Goal: Task Accomplishment & Management: Manage account settings

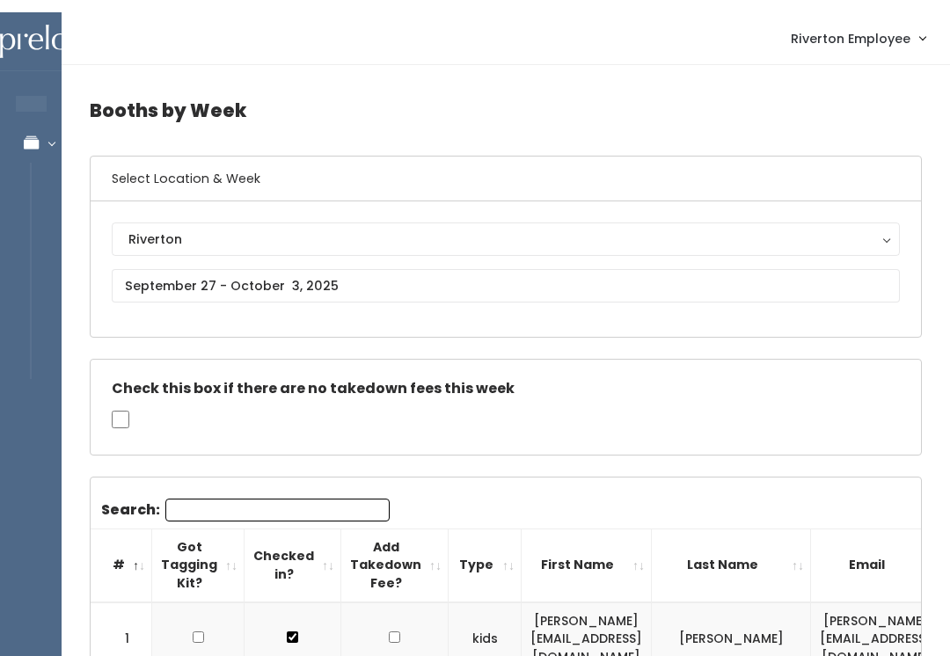
scroll to position [0, 304]
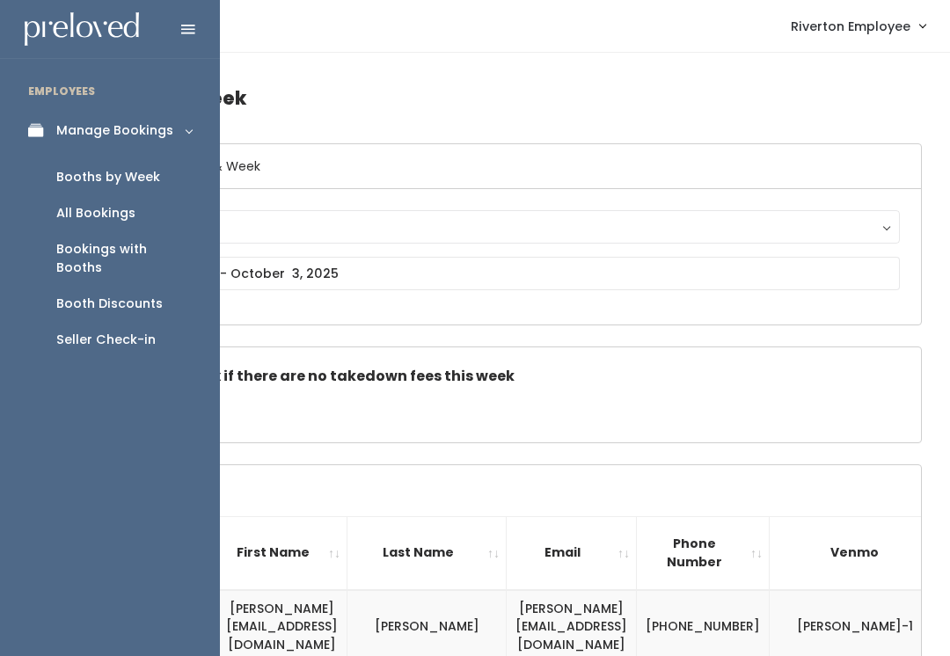
click at [31, 125] on icon at bounding box center [40, 130] width 25 height 15
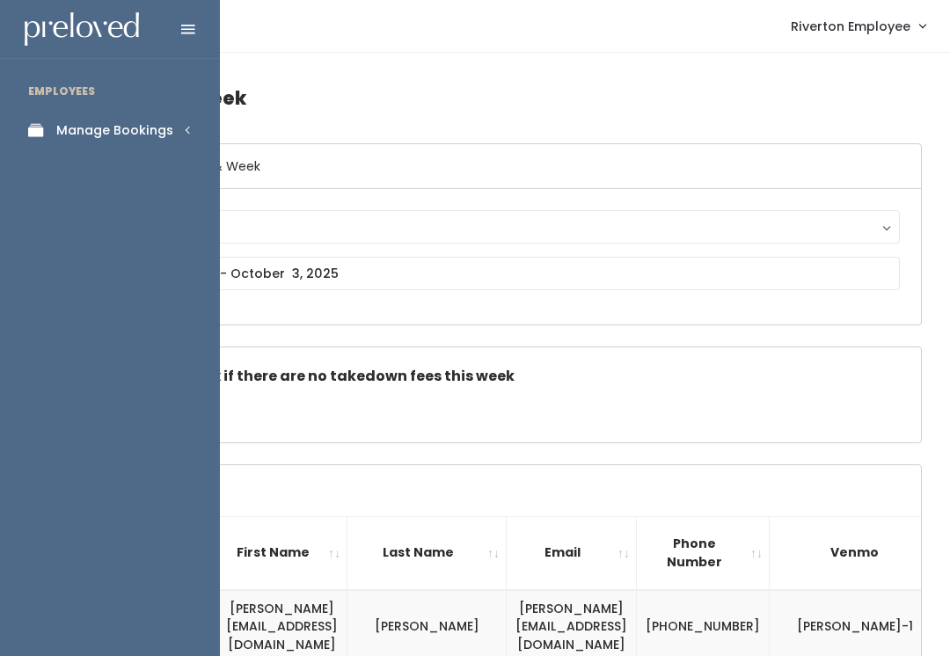
click at [147, 117] on link "Manage Bookings" at bounding box center [110, 131] width 220 height 40
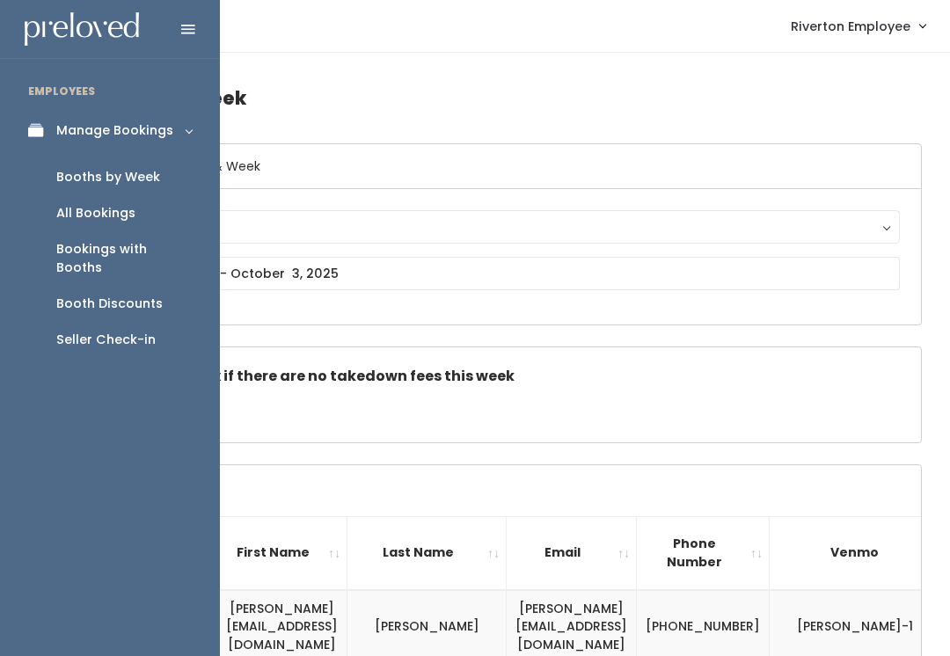
click at [156, 295] on div "Booth Discounts" at bounding box center [109, 304] width 106 height 18
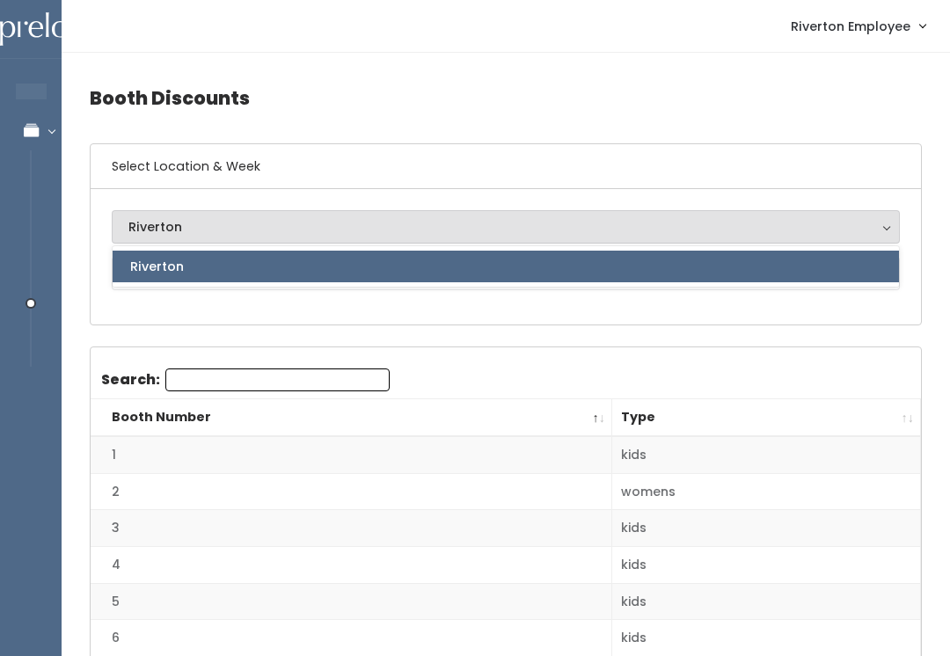
click at [224, 312] on div "Riverton Riverton Riverton" at bounding box center [506, 257] width 831 height 136
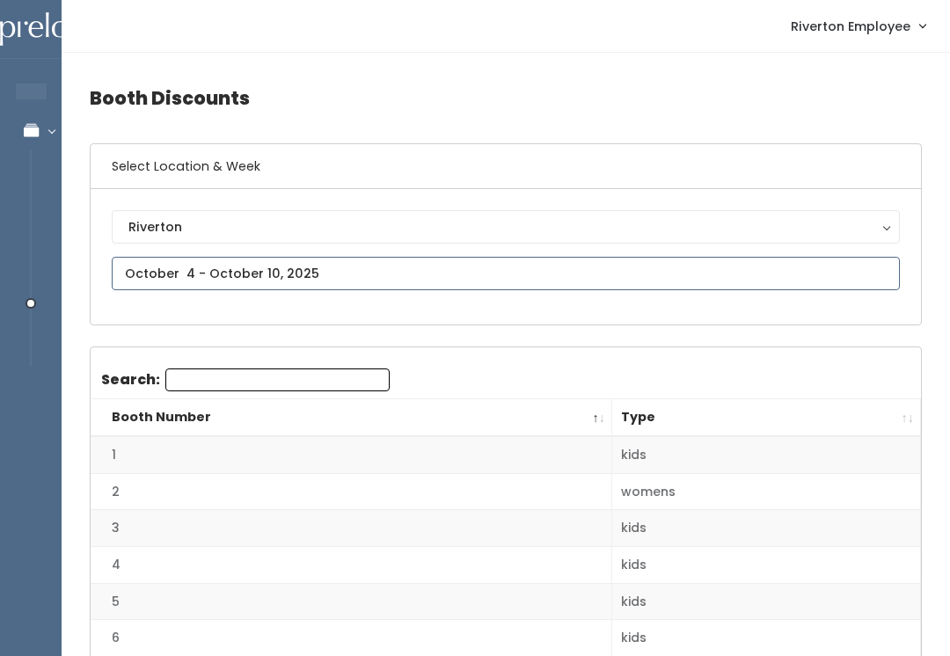
click at [240, 271] on input "text" at bounding box center [506, 273] width 788 height 33
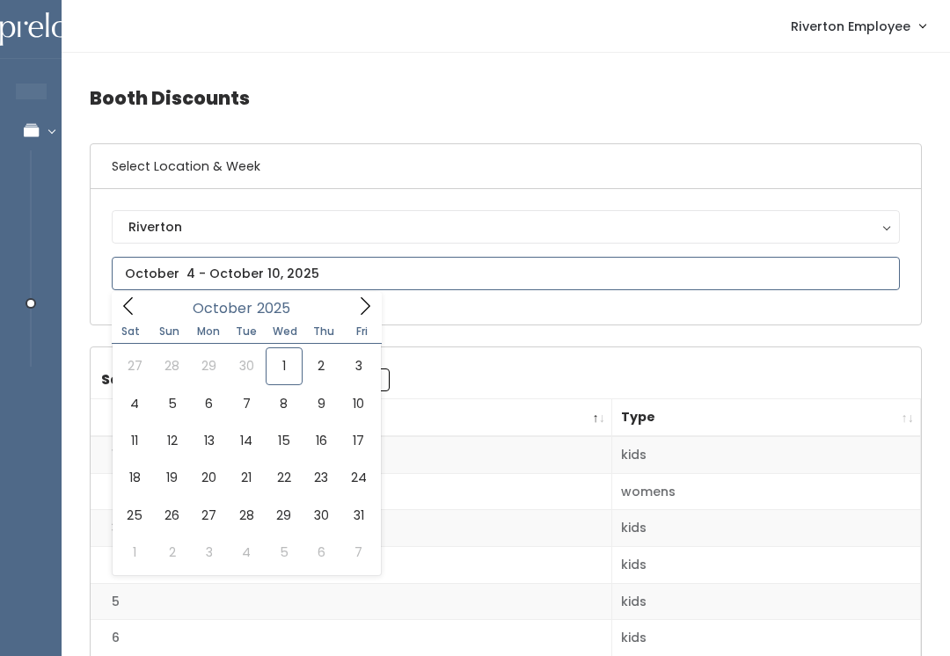
type input "[DATE] to [DATE]"
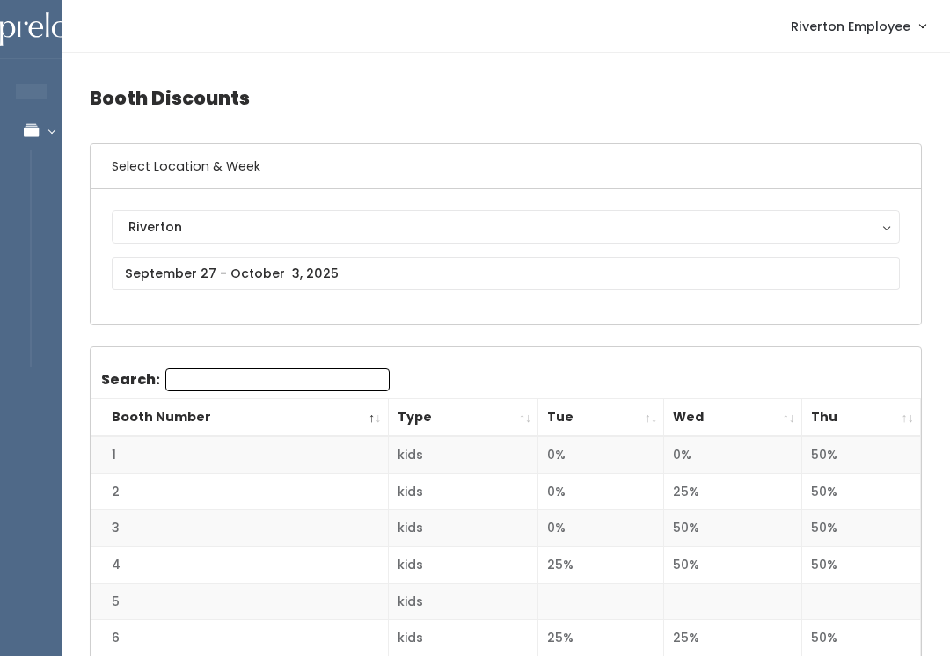
click at [902, 406] on th "Thu" at bounding box center [862, 418] width 119 height 38
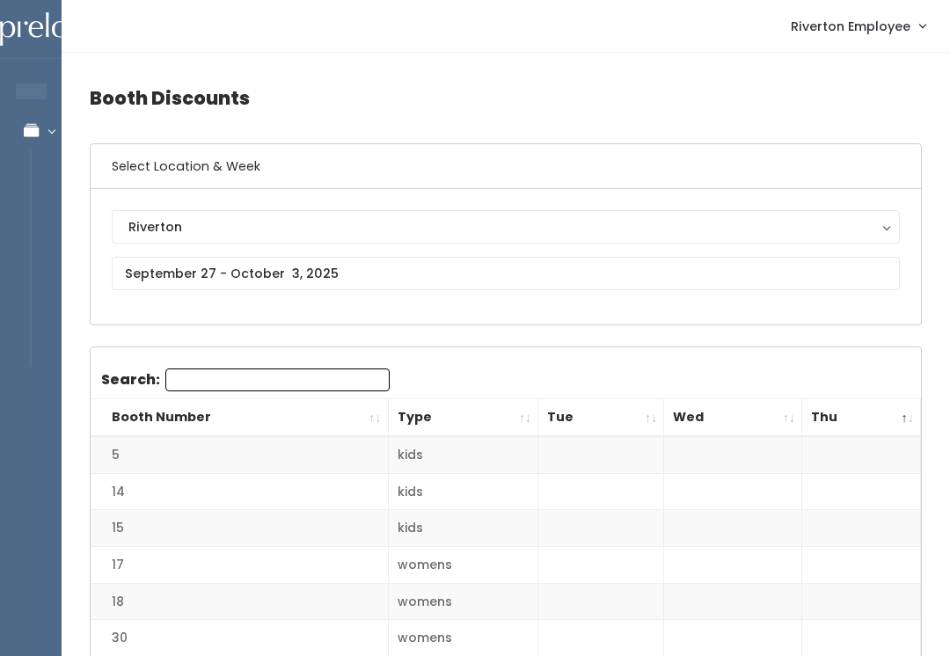
click at [898, 420] on th "Thu" at bounding box center [862, 418] width 119 height 38
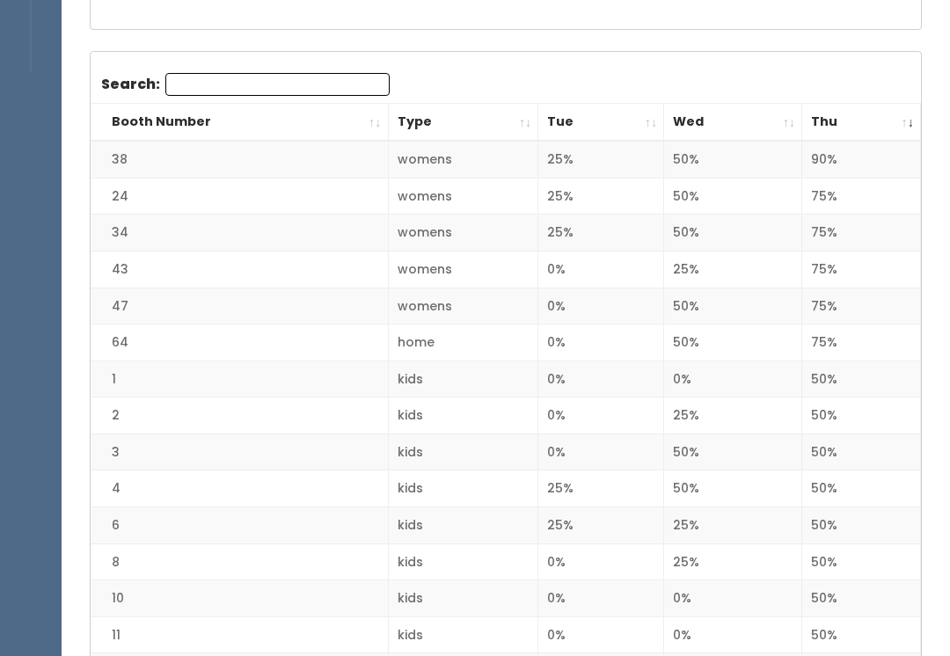
click at [917, 126] on th "Thu" at bounding box center [862, 124] width 119 height 38
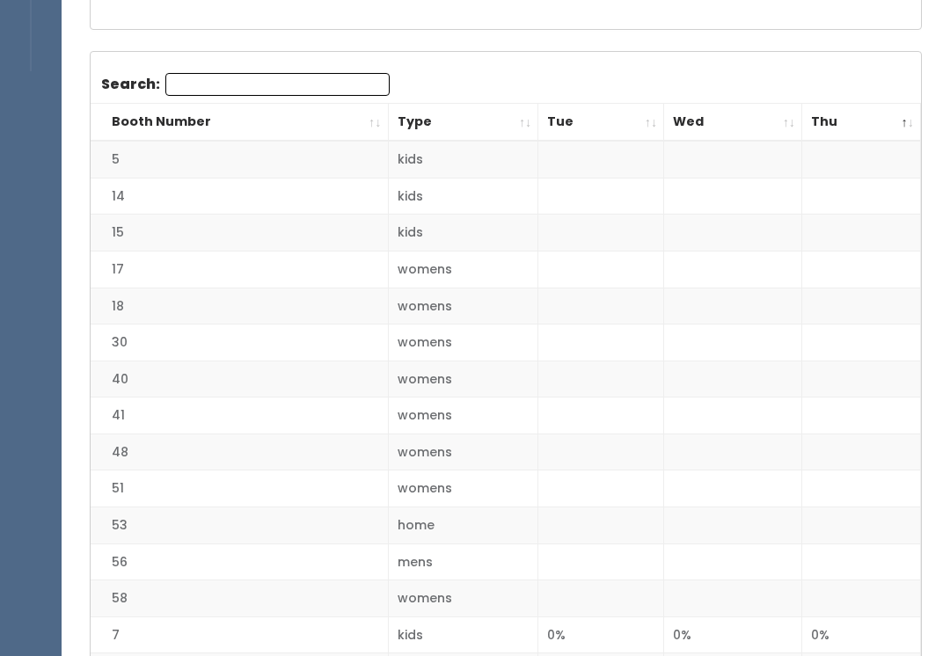
click at [905, 128] on th "Thu" at bounding box center [862, 123] width 119 height 38
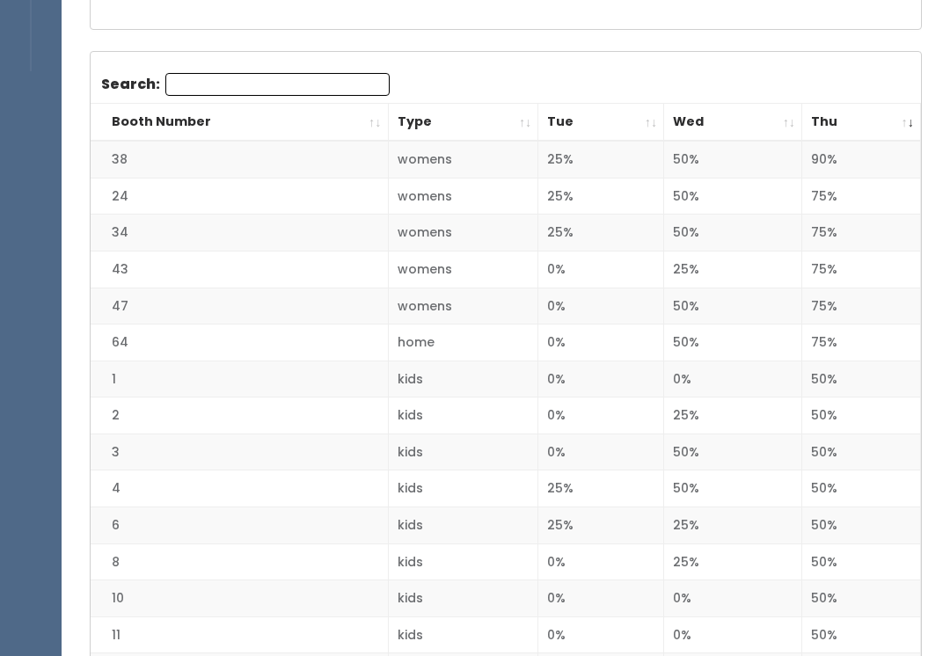
click at [907, 125] on th "Thu" at bounding box center [862, 123] width 119 height 38
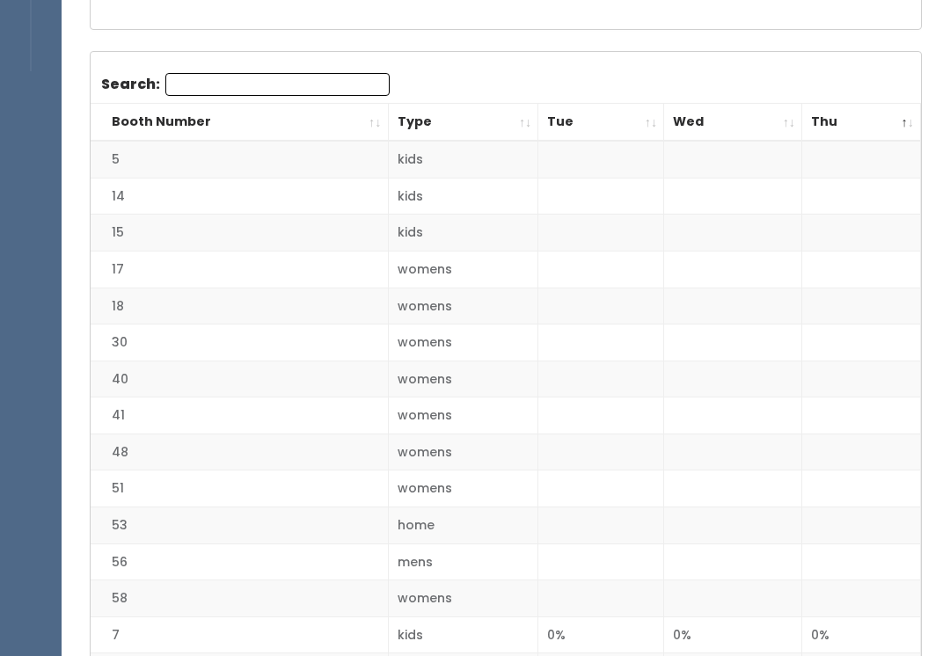
click at [911, 136] on th "Thu" at bounding box center [862, 123] width 119 height 38
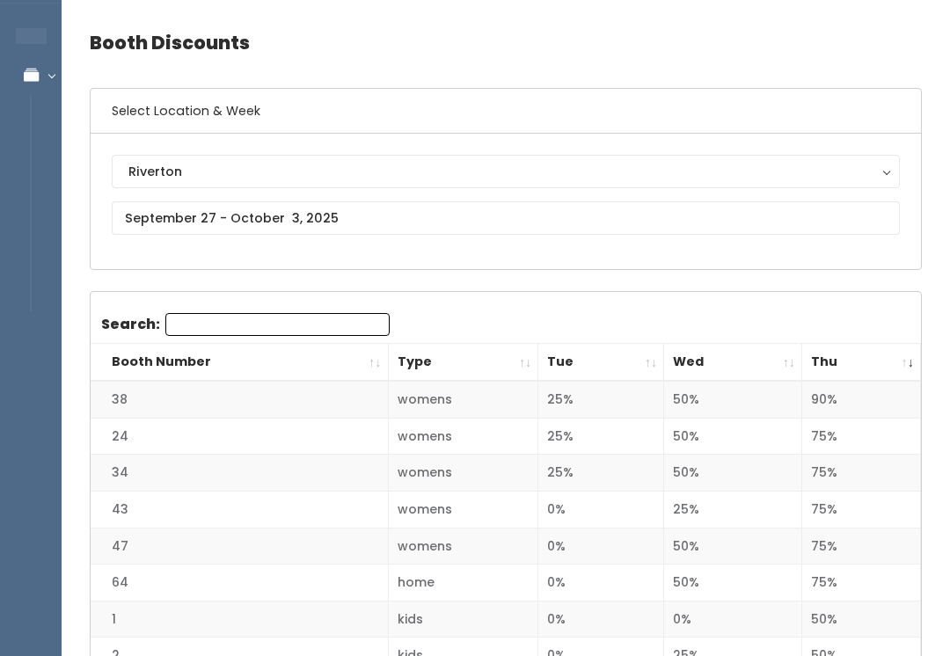
scroll to position [49, 0]
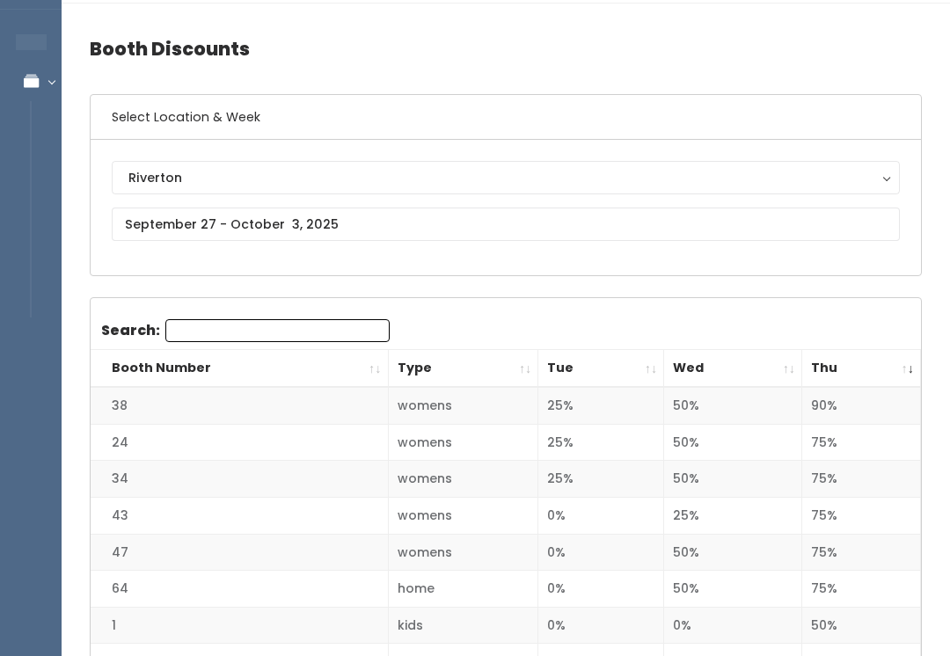
click at [899, 360] on th "Thu" at bounding box center [862, 369] width 119 height 38
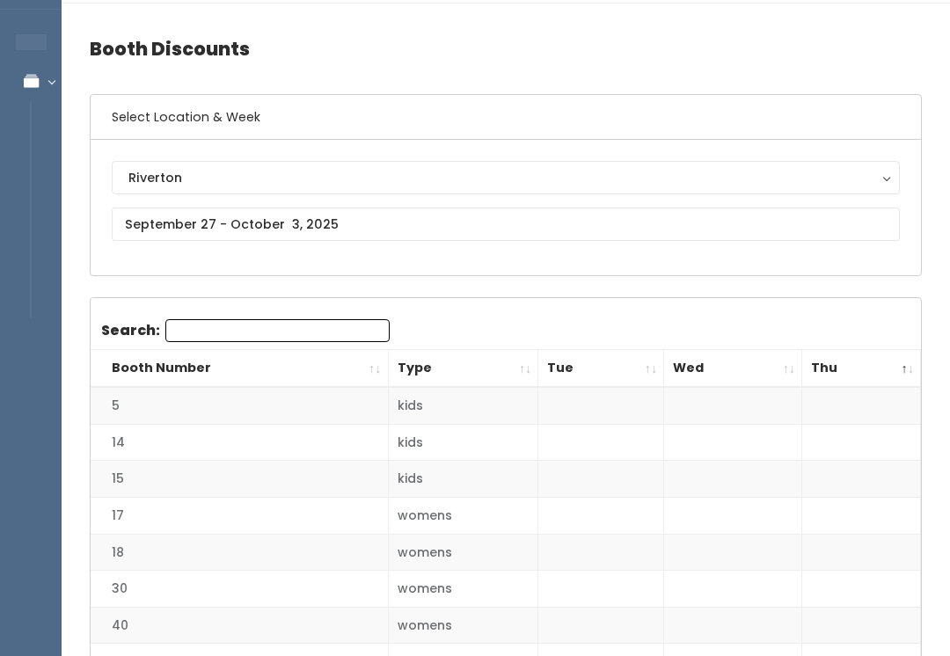
click at [908, 367] on th "Thu" at bounding box center [862, 369] width 119 height 38
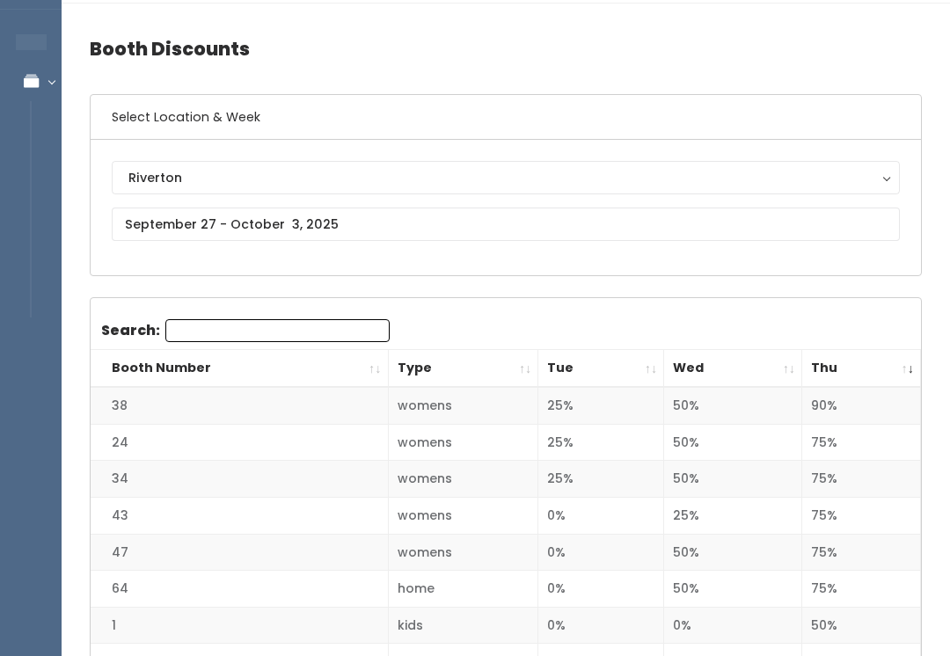
click at [907, 371] on th "Thu" at bounding box center [862, 369] width 119 height 38
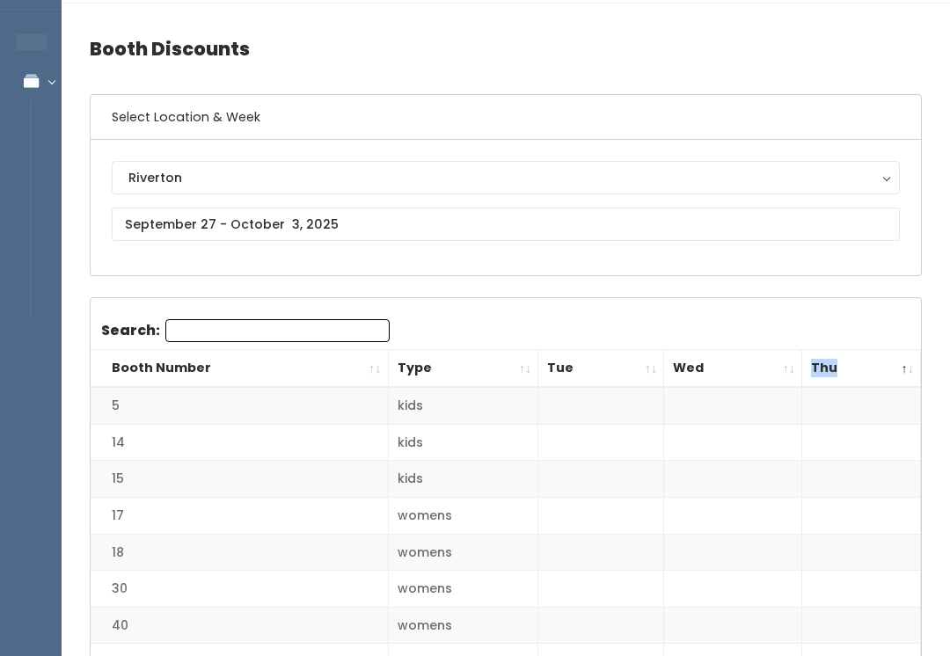
click at [900, 370] on th "Thu" at bounding box center [862, 369] width 119 height 38
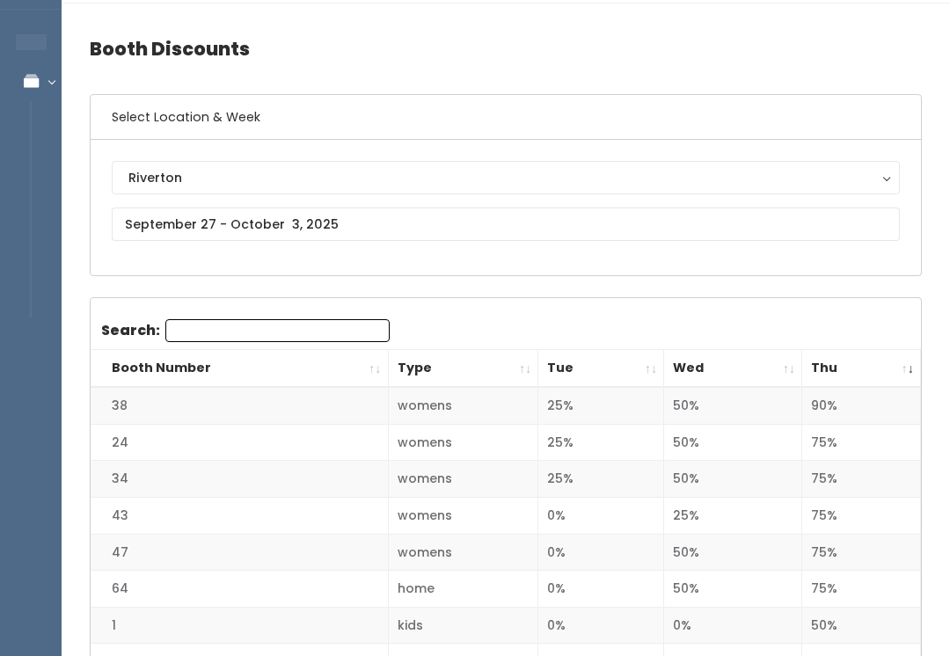
click at [902, 370] on th "Thu" at bounding box center [862, 369] width 119 height 38
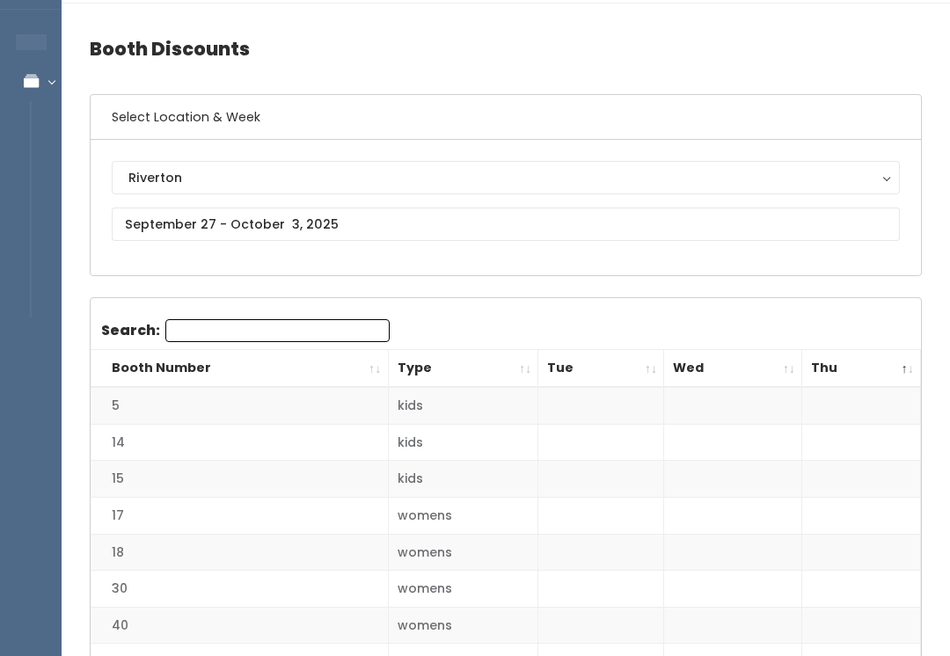
click at [895, 373] on th "Thu" at bounding box center [862, 369] width 119 height 38
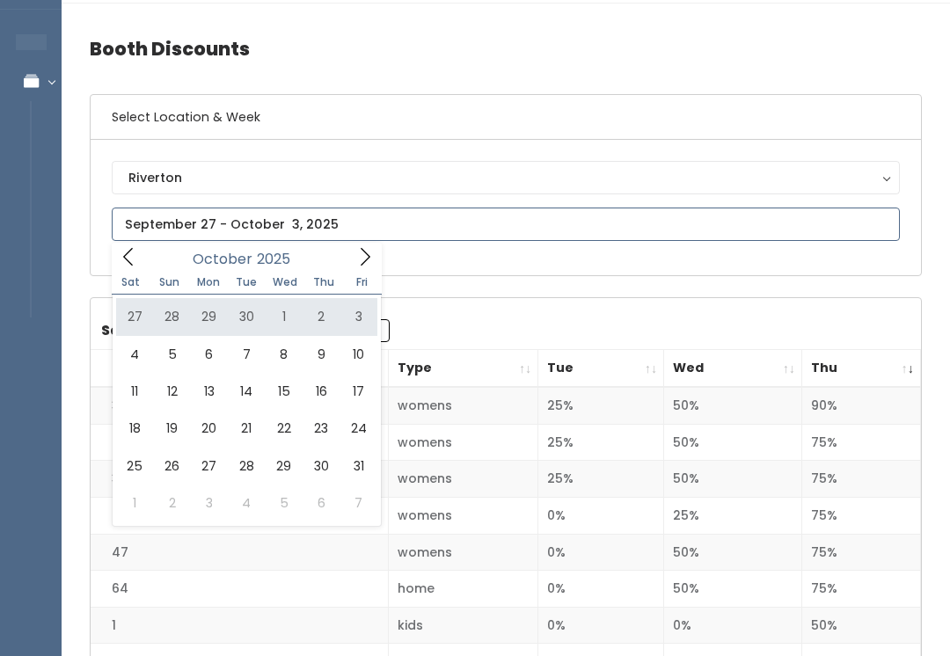
type input "[DATE] to [DATE]"
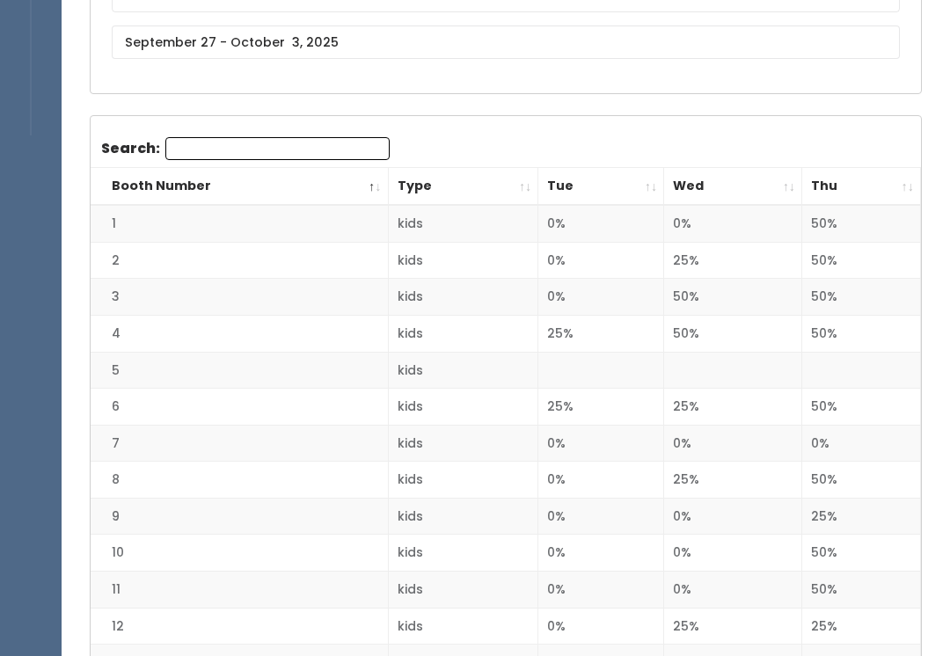
scroll to position [231, 0]
click at [92, 631] on td "12" at bounding box center [239, 626] width 297 height 37
click at [811, 535] on td "50%" at bounding box center [862, 553] width 119 height 37
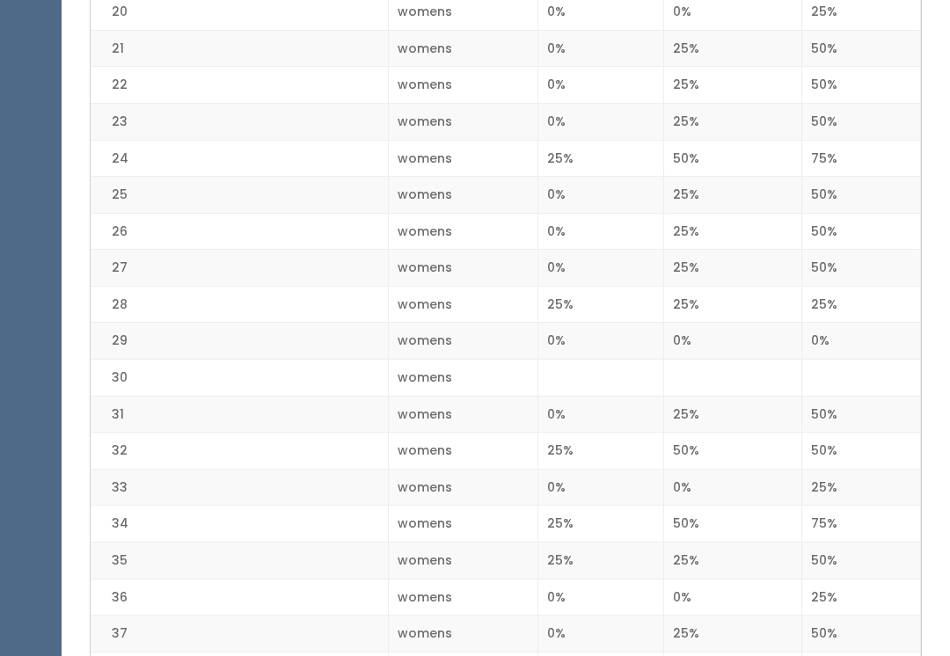
scroll to position [1139, 0]
click at [810, 297] on td "25%" at bounding box center [862, 304] width 119 height 37
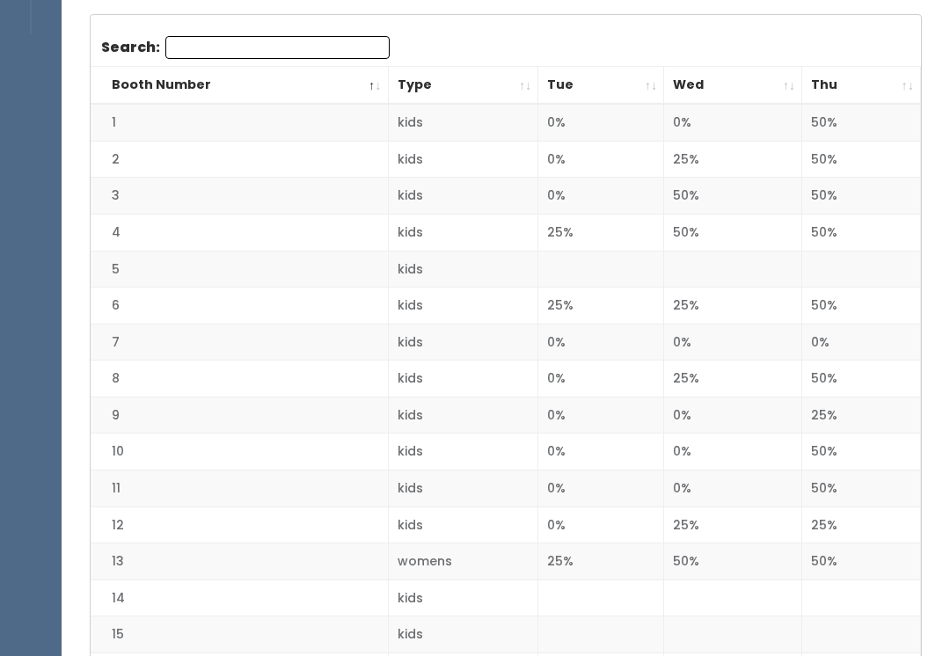
scroll to position [0, 0]
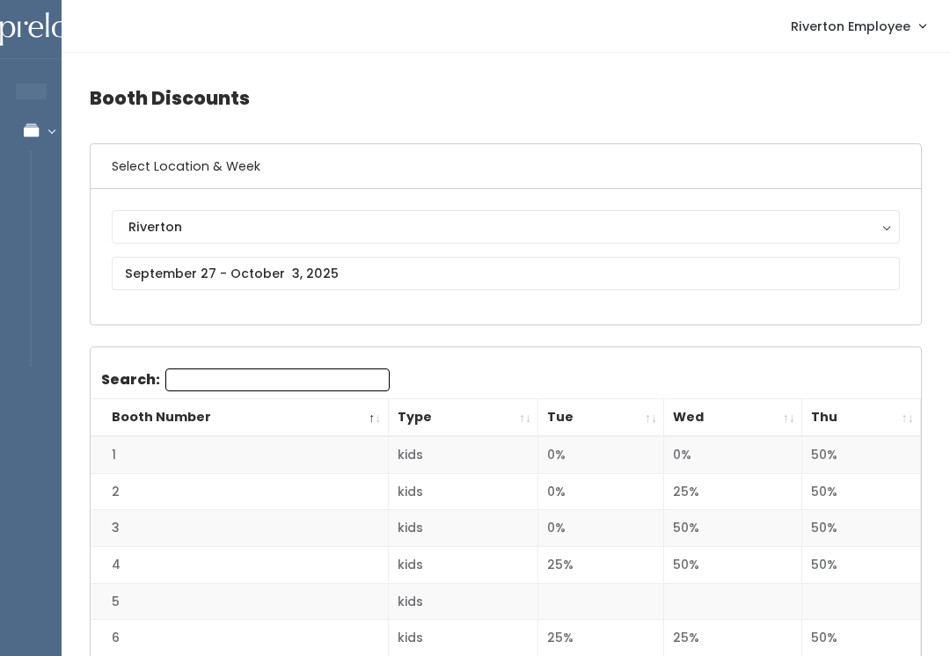
click at [903, 422] on th "Thu" at bounding box center [862, 418] width 119 height 38
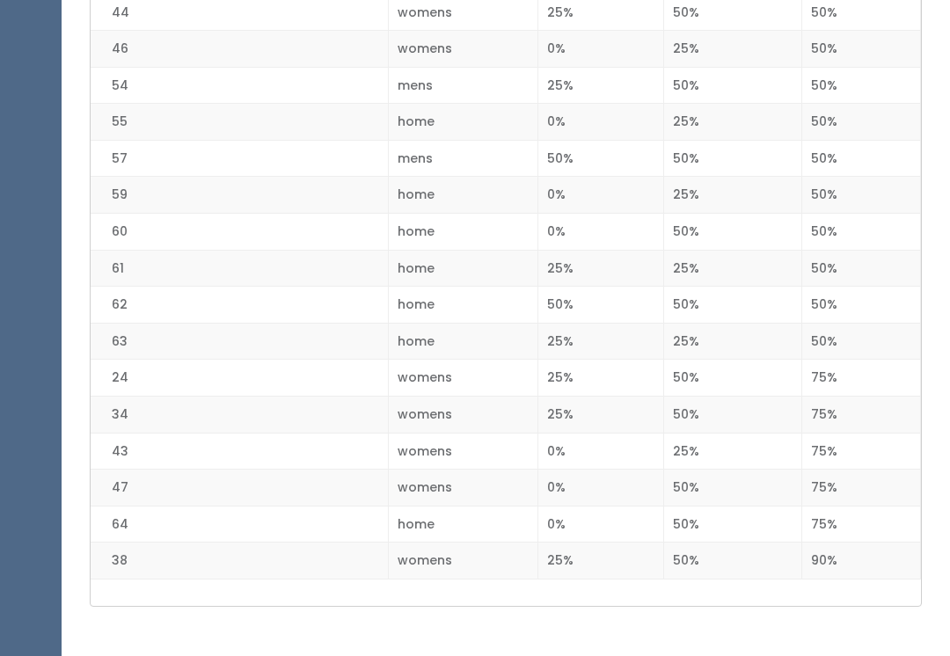
scroll to position [2236, 0]
